Goal: Check status: Check status

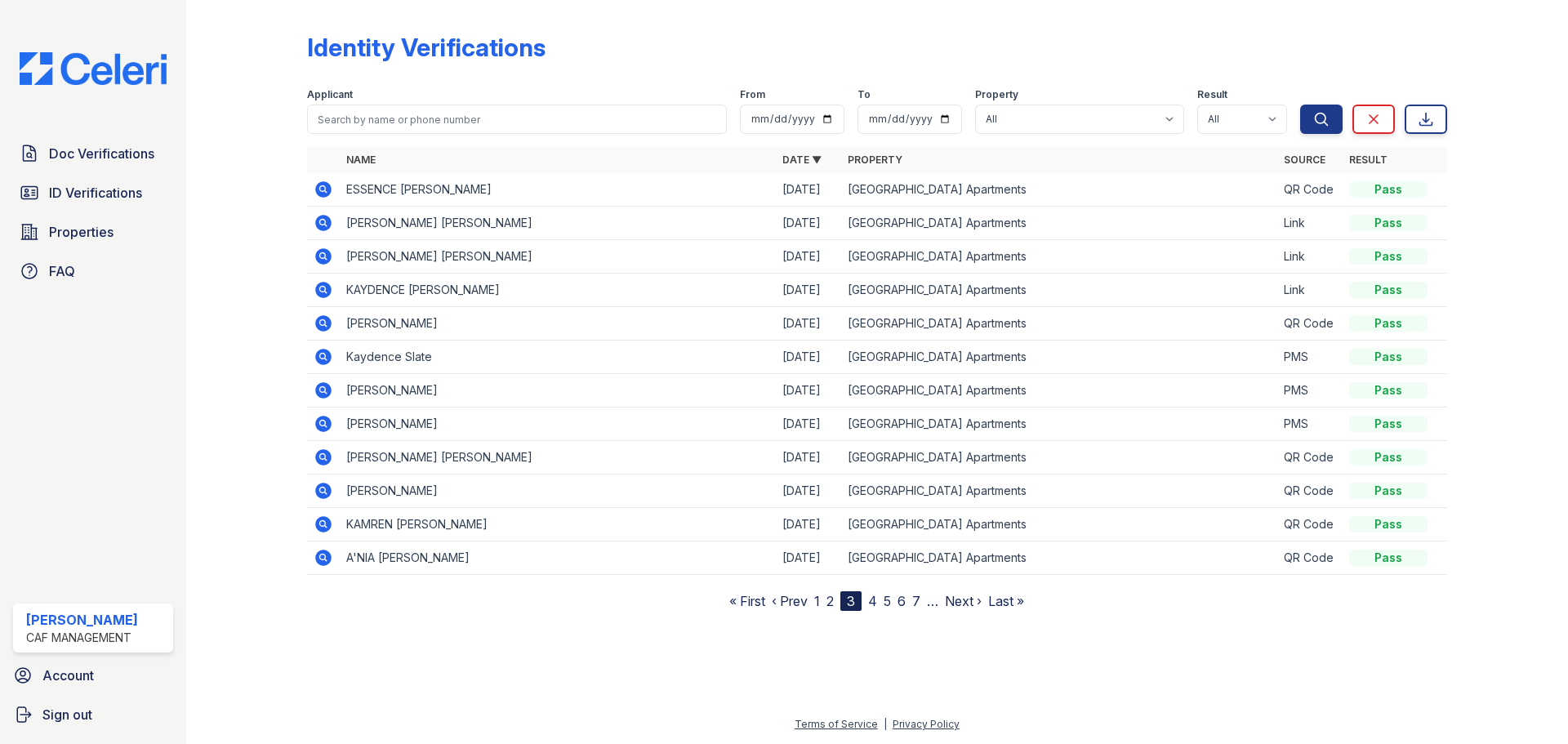
click at [353, 599] on div "Name Date ▼ Property Source Result ESSENCE [PERSON_NAME] [DATE] Penn Station Ap…" at bounding box center [877, 378] width 1140 height 464
click at [70, 200] on span "ID Verifications" at bounding box center [96, 193] width 93 height 20
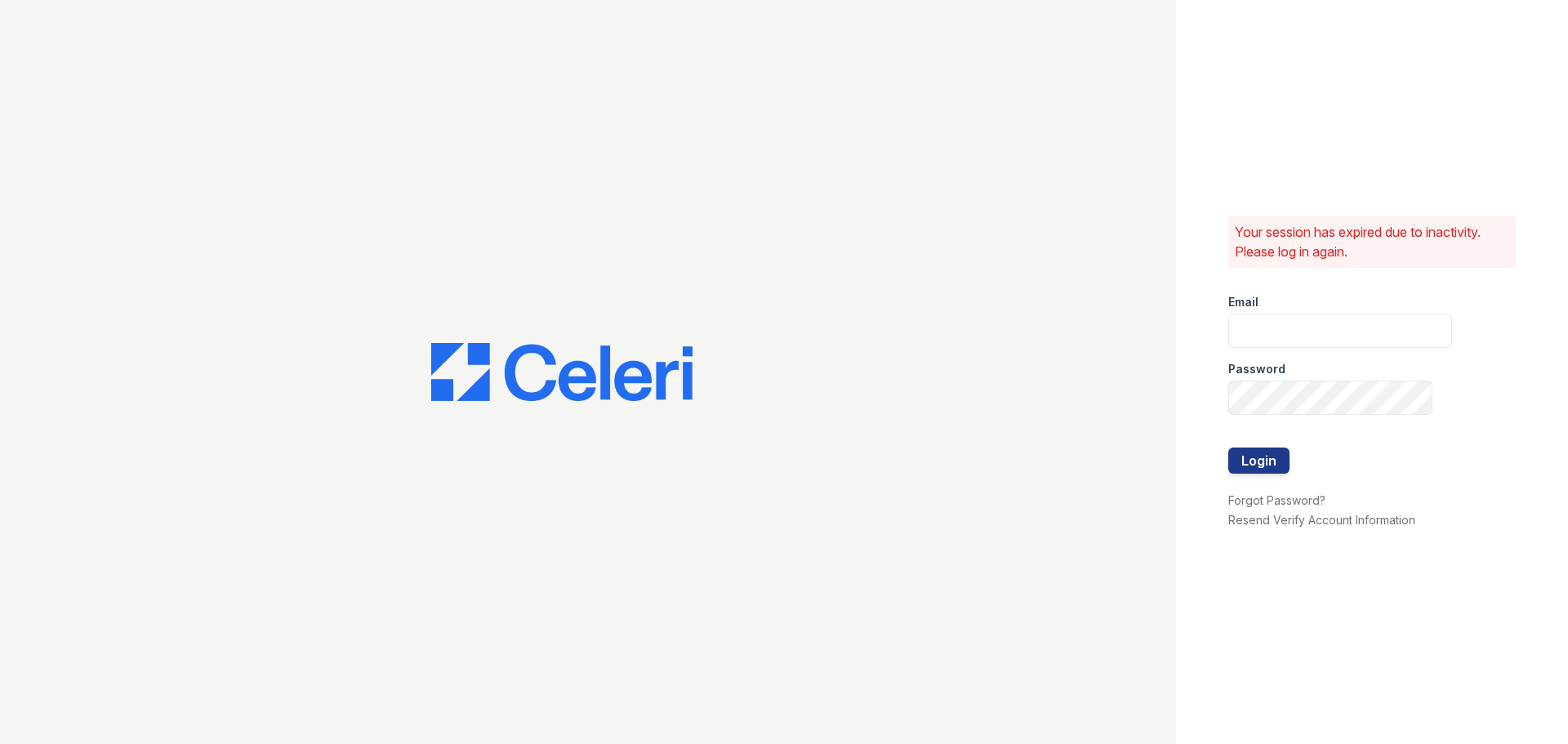
type input "[EMAIL_ADDRESS][DOMAIN_NAME]"
click at [343, 122] on div at bounding box center [588, 372] width 1176 height 744
click at [1256, 455] on button "Login" at bounding box center [1259, 460] width 61 height 26
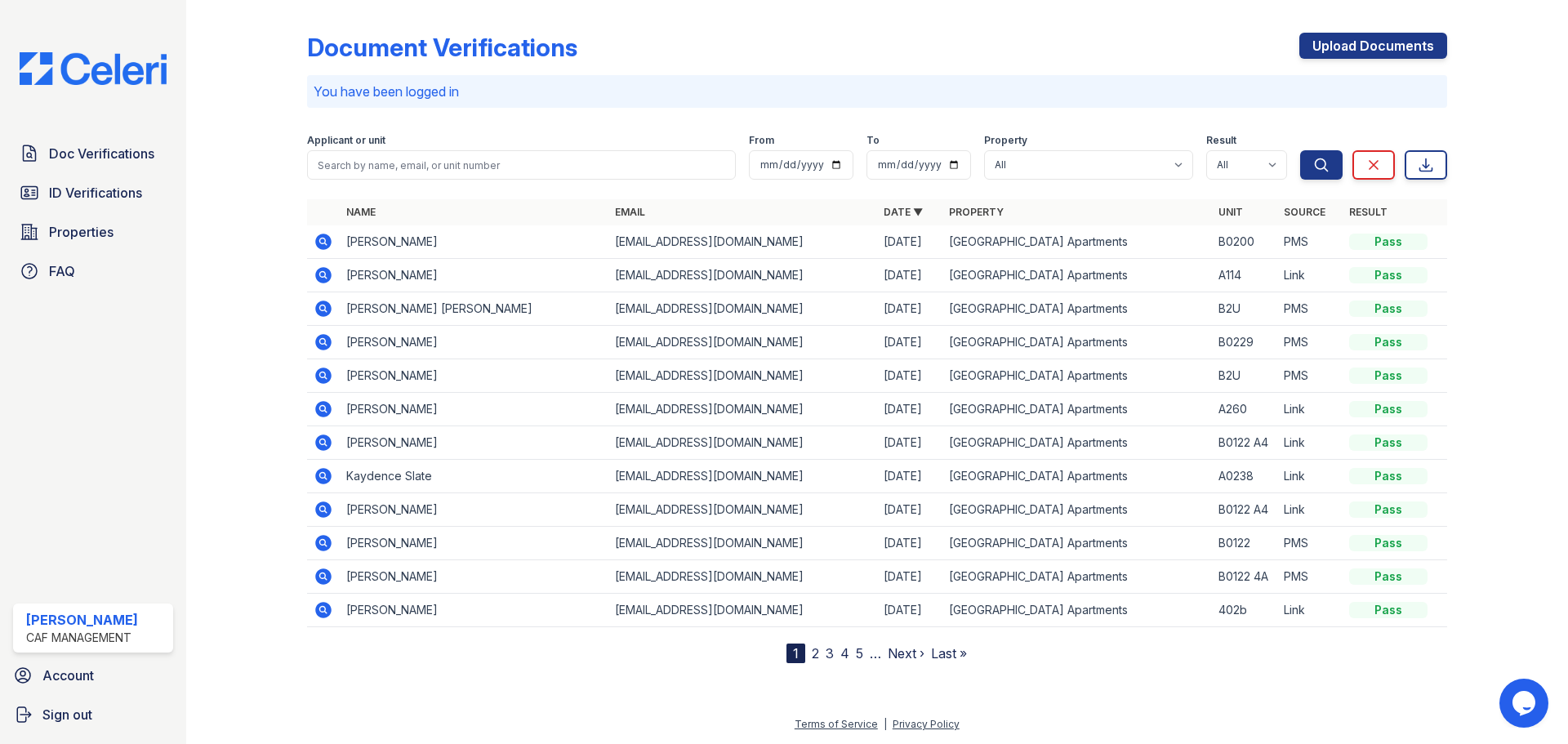
click at [323, 241] on icon at bounding box center [322, 241] width 4 height 4
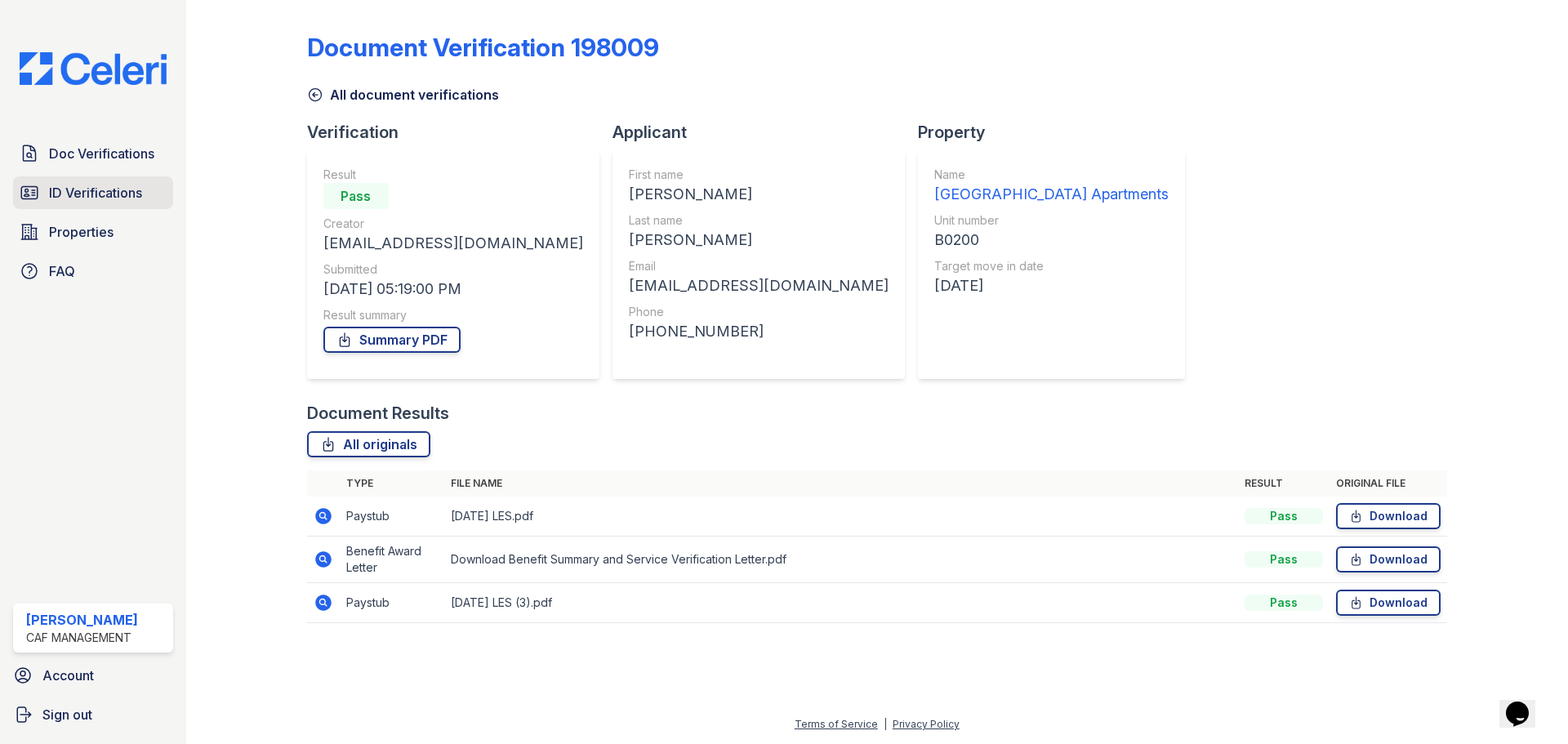
click at [110, 192] on span "ID Verifications" at bounding box center [96, 193] width 93 height 20
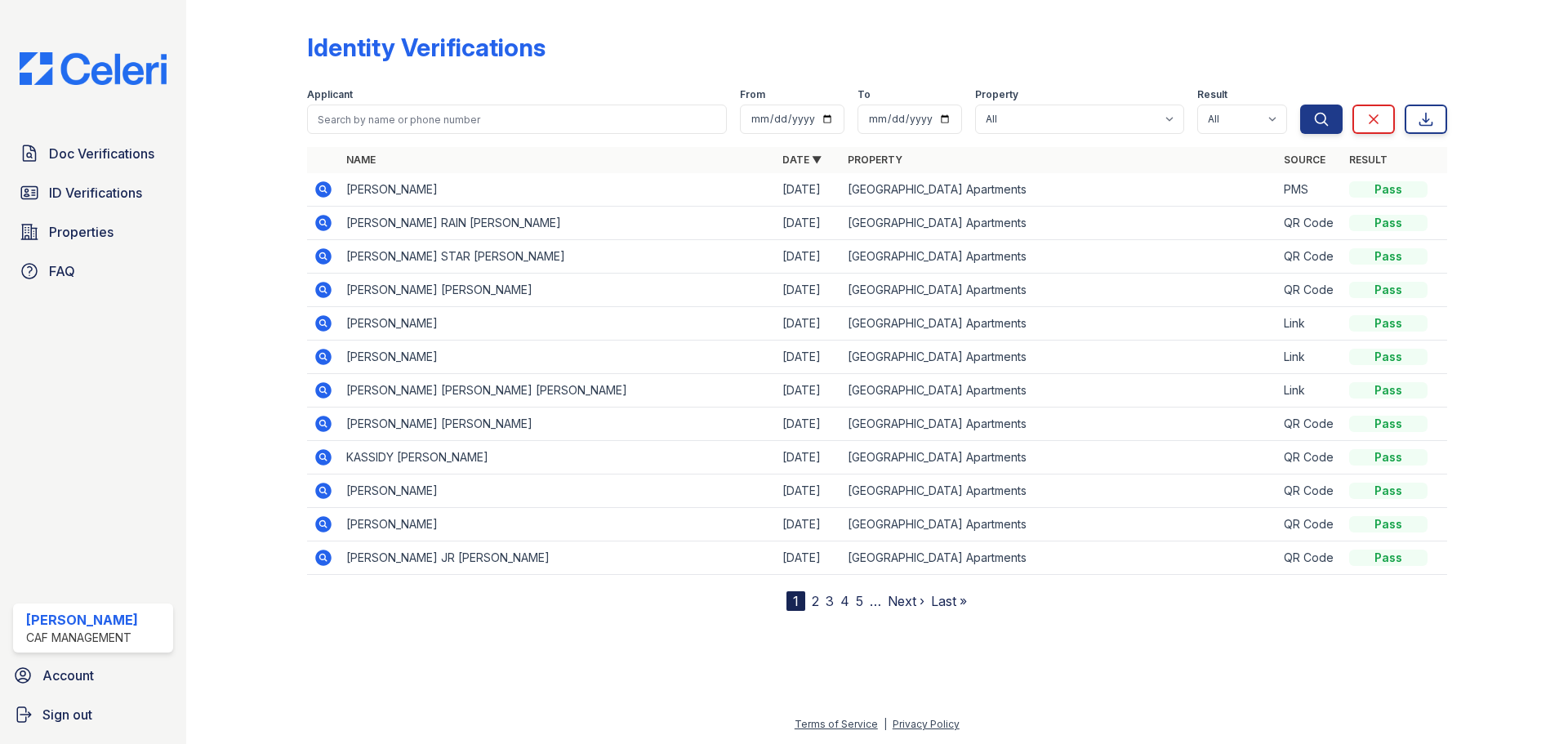
click at [329, 194] on icon at bounding box center [324, 190] width 16 height 16
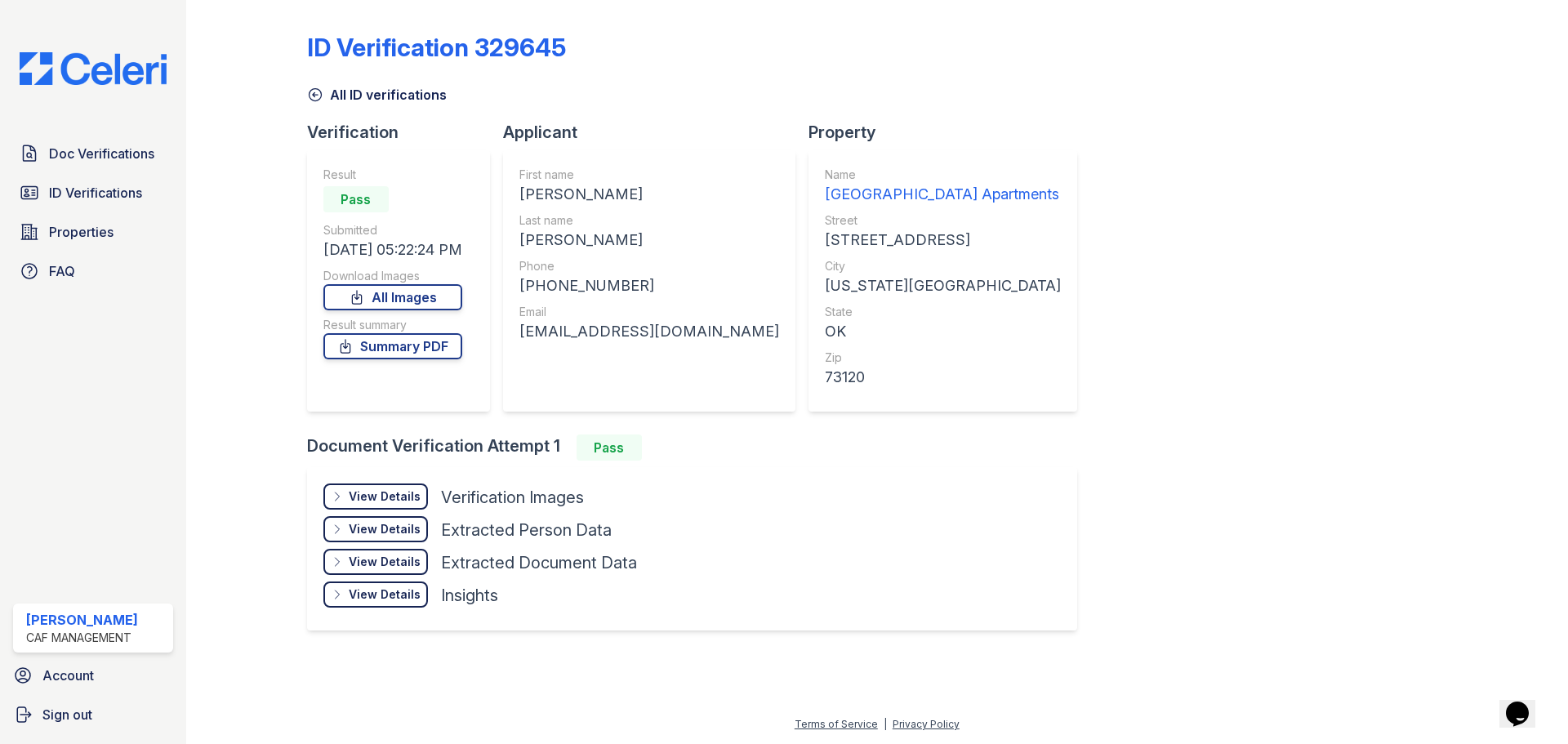
click at [407, 501] on div "View Details" at bounding box center [385, 497] width 72 height 16
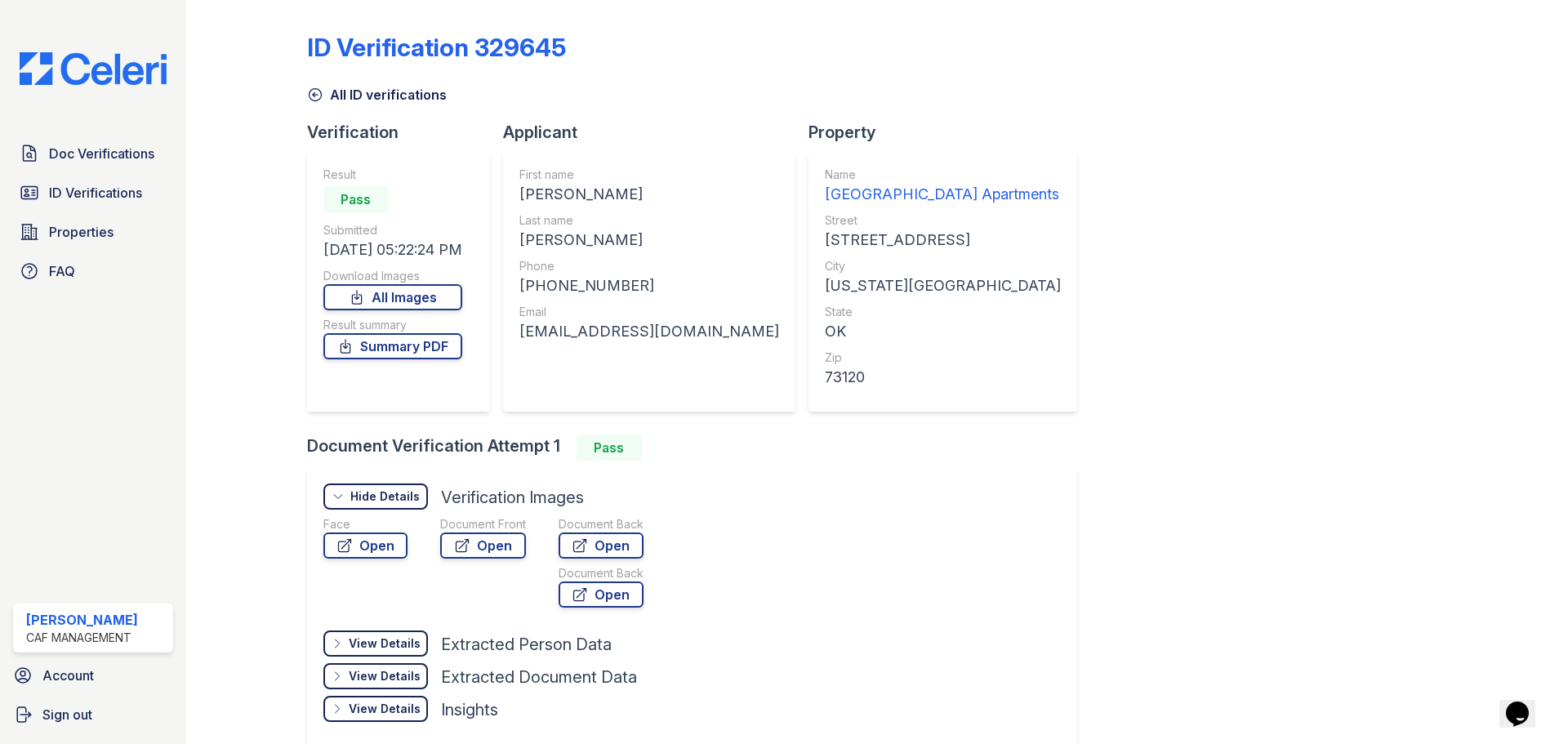
click at [476, 553] on link "Open" at bounding box center [483, 545] width 86 height 26
